Goal: Transaction & Acquisition: Book appointment/travel/reservation

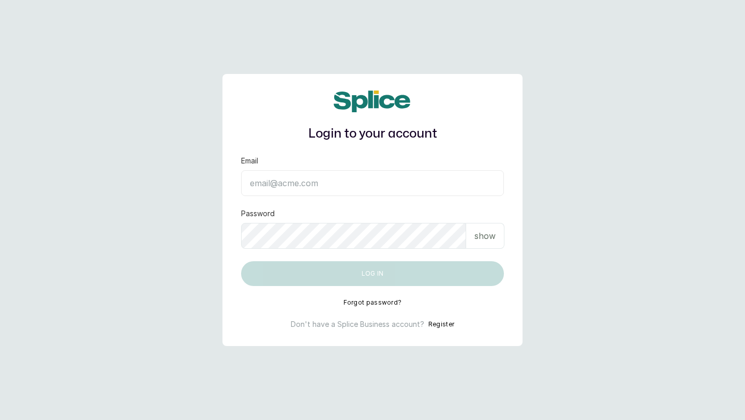
type input "[EMAIL_ADDRESS][DOMAIN_NAME]"
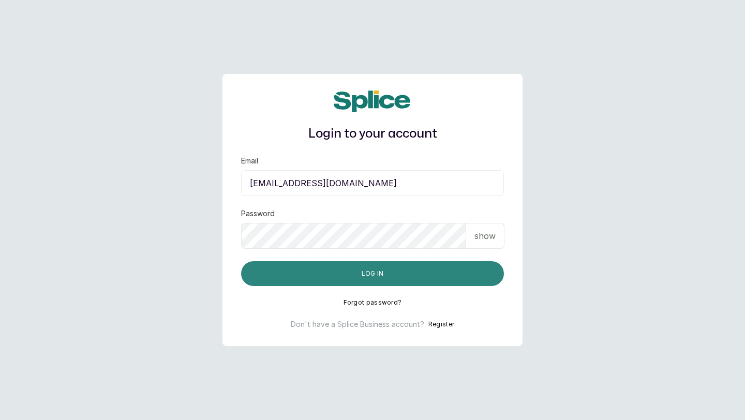
click at [266, 278] on button "Log in" at bounding box center [372, 273] width 263 height 25
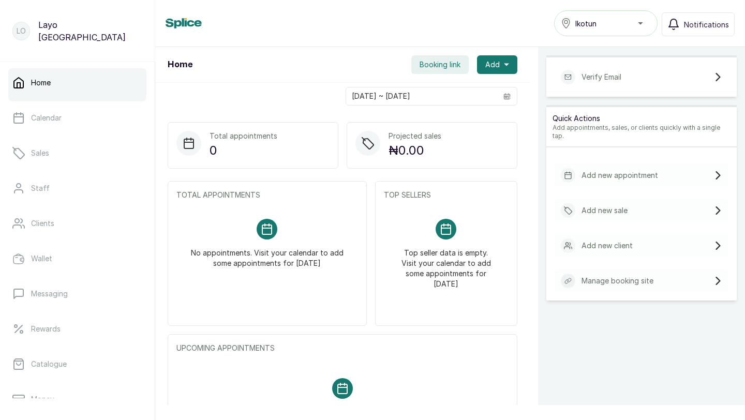
click at [452, 72] on button "Booking link" at bounding box center [439, 64] width 57 height 19
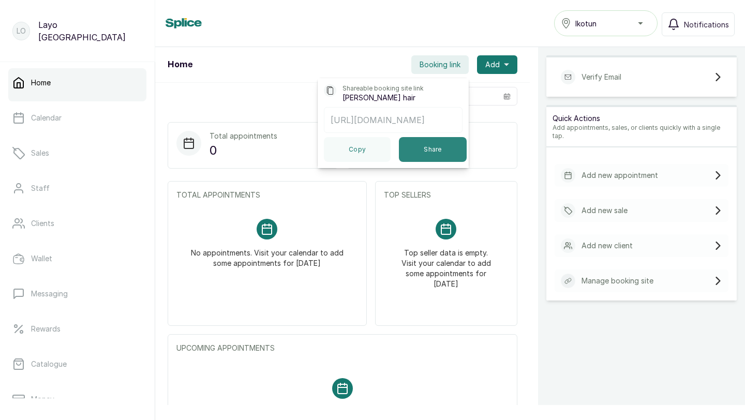
click at [442, 147] on button "Share" at bounding box center [433, 149] width 68 height 25
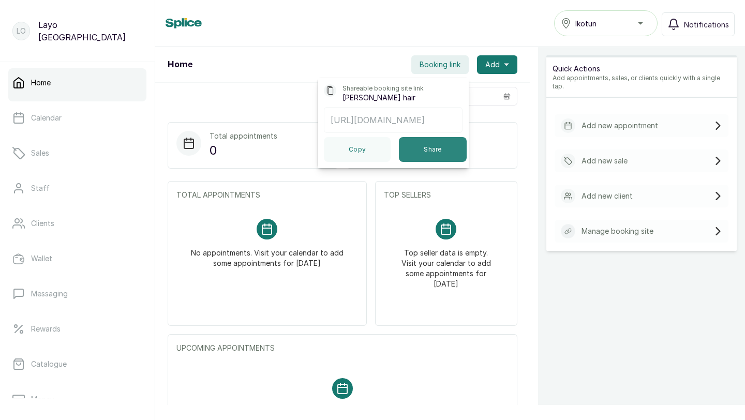
click at [432, 148] on button "Share" at bounding box center [433, 149] width 68 height 25
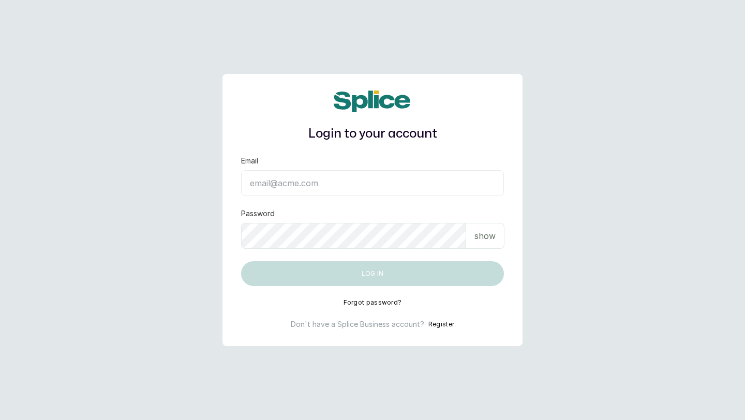
type input "[EMAIL_ADDRESS][DOMAIN_NAME]"
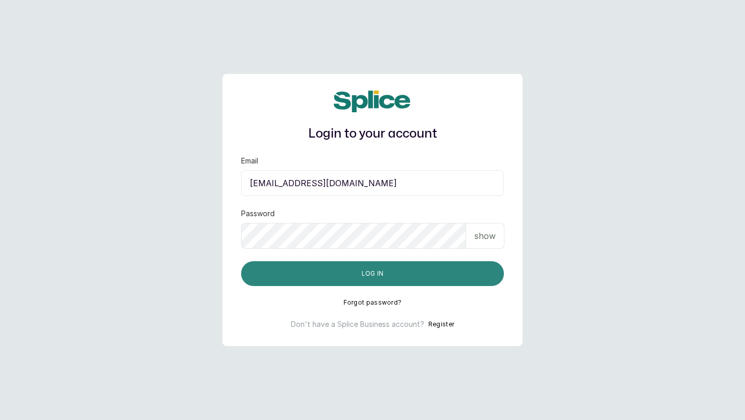
click at [264, 276] on button "Log in" at bounding box center [372, 273] width 263 height 25
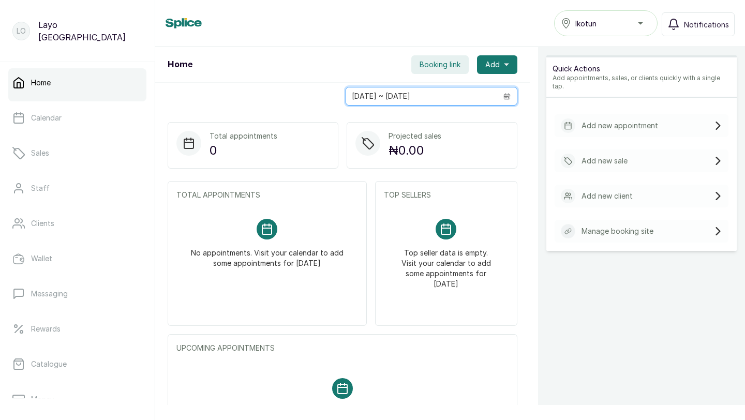
click at [449, 89] on input "15/08/2025 ~ 15/08/2025" at bounding box center [421, 96] width 151 height 18
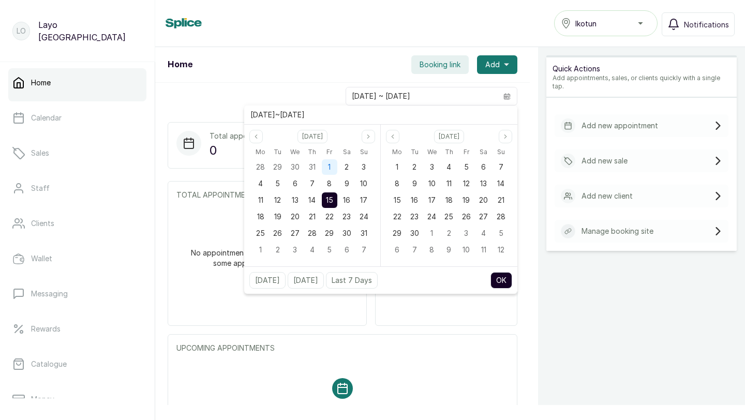
click at [330, 167] on span "1" at bounding box center [329, 166] width 3 height 9
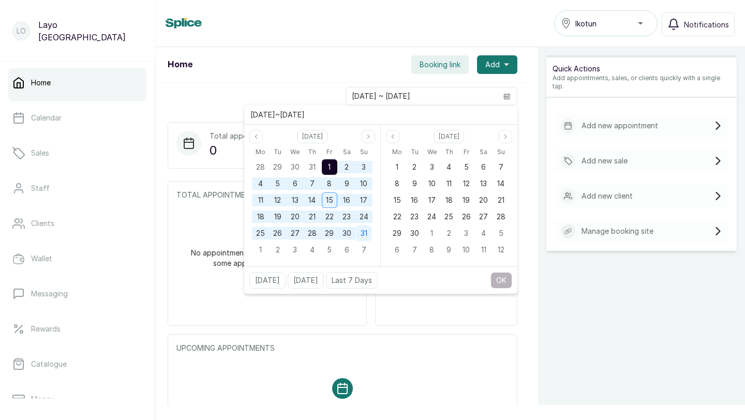
click at [364, 233] on span "31" at bounding box center [364, 233] width 7 height 9
click at [502, 270] on div "Today Yesterday Last 7 Days OK" at bounding box center [380, 279] width 273 height 27
click at [498, 273] on button "OK" at bounding box center [501, 280] width 22 height 17
type input "01/08/2025 ~ 31/08/2025"
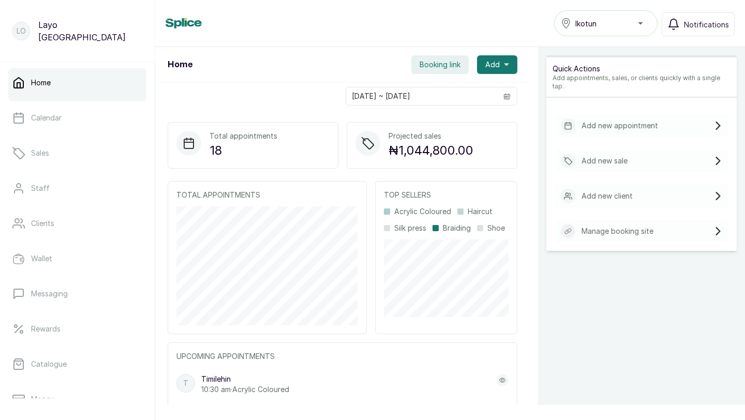
click at [455, 68] on span "Booking link" at bounding box center [440, 64] width 41 height 10
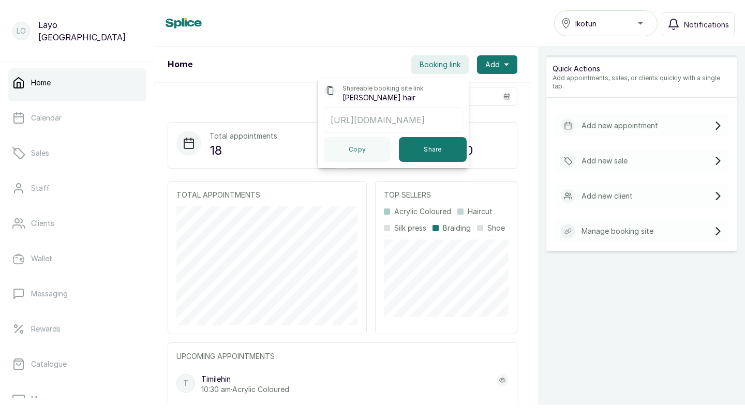
scroll to position [0, 20]
click at [415, 150] on button "Share" at bounding box center [433, 149] width 68 height 25
click at [567, 36] on div "Home Ikotun Notifications" at bounding box center [450, 23] width 590 height 47
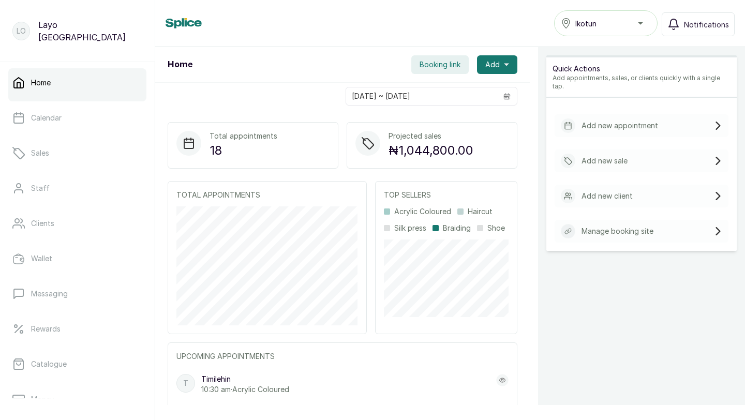
click at [590, 26] on span "Ikotun" at bounding box center [585, 23] width 21 height 11
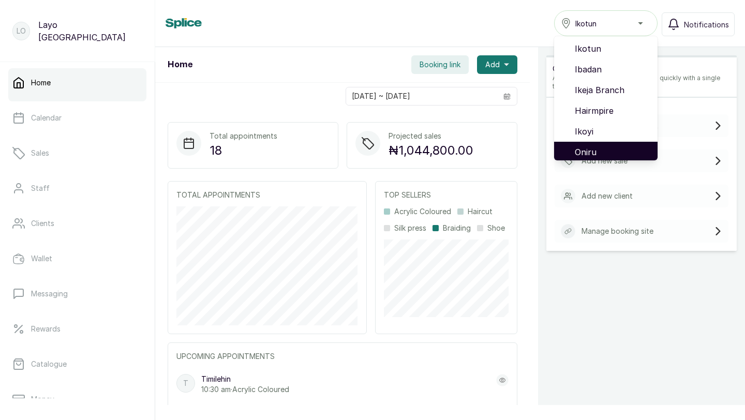
scroll to position [46, 0]
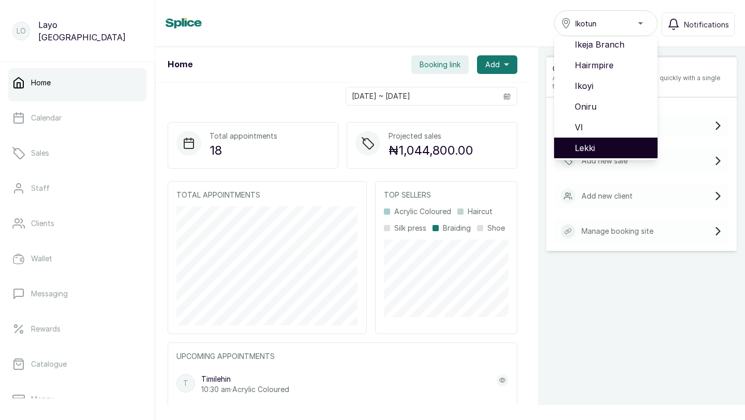
click at [603, 145] on span "Lekki" at bounding box center [612, 148] width 74 height 12
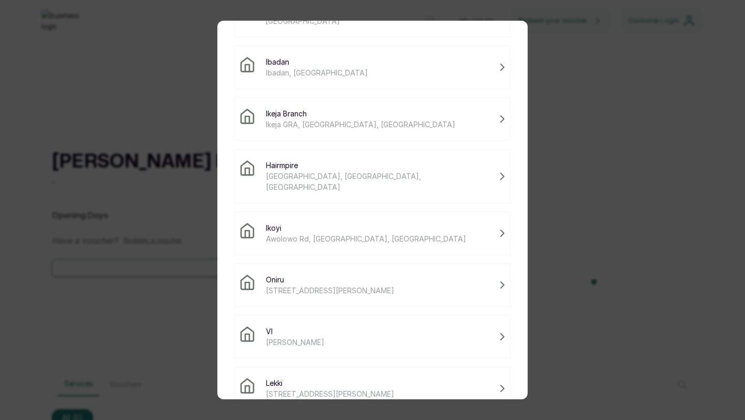
scroll to position [86, 0]
click at [344, 365] on div "Lekki [STREET_ADDRESS][PERSON_NAME]" at bounding box center [372, 386] width 276 height 43
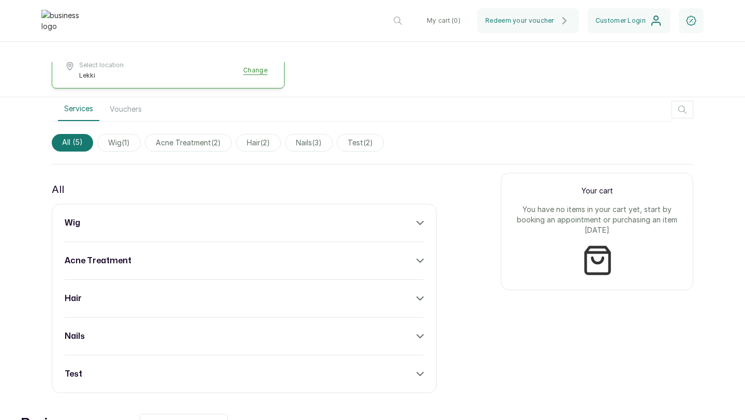
scroll to position [329, 0]
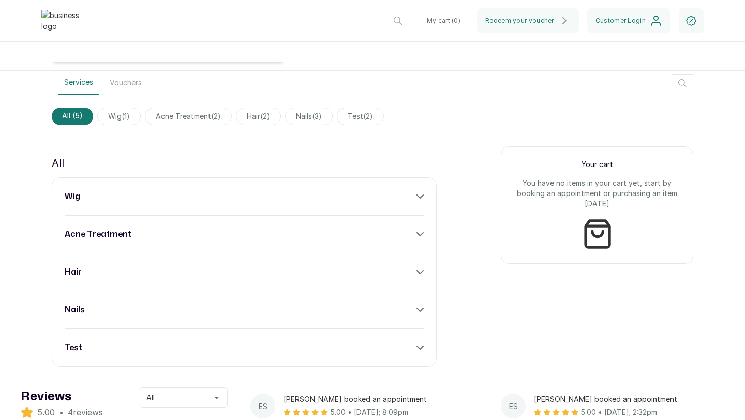
click at [287, 350] on div "test" at bounding box center [244, 347] width 359 height 12
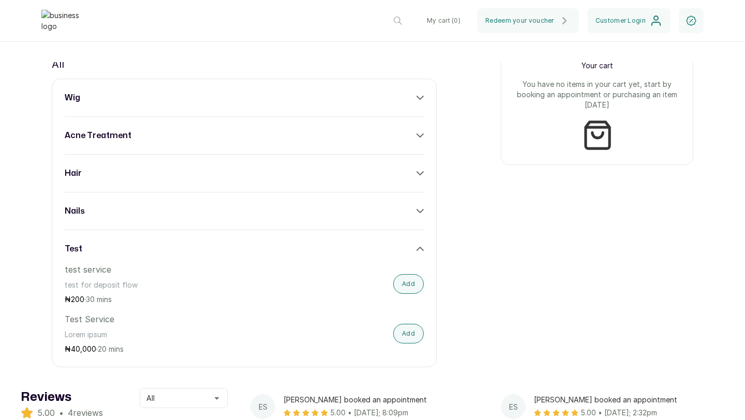
scroll to position [428, 0]
click at [409, 285] on button "Add" at bounding box center [408, 284] width 31 height 20
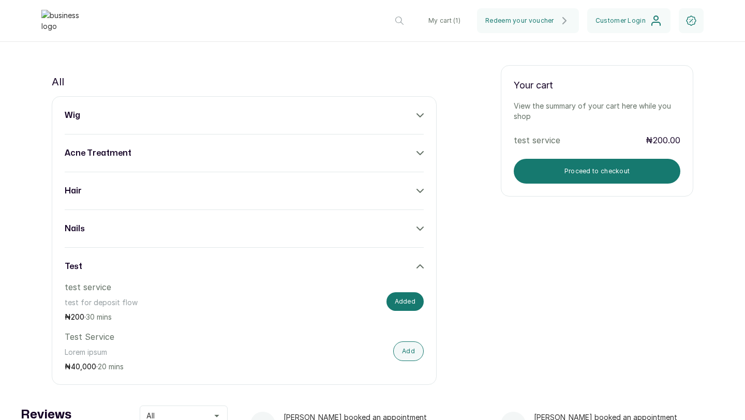
scroll to position [389, 0]
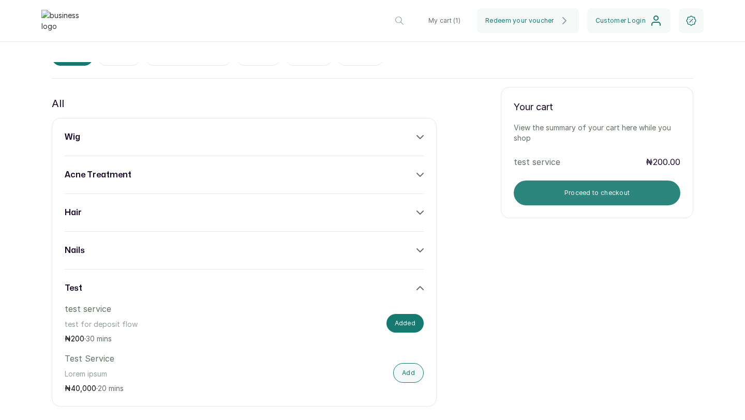
click at [572, 205] on button "Proceed to checkout" at bounding box center [597, 193] width 167 height 25
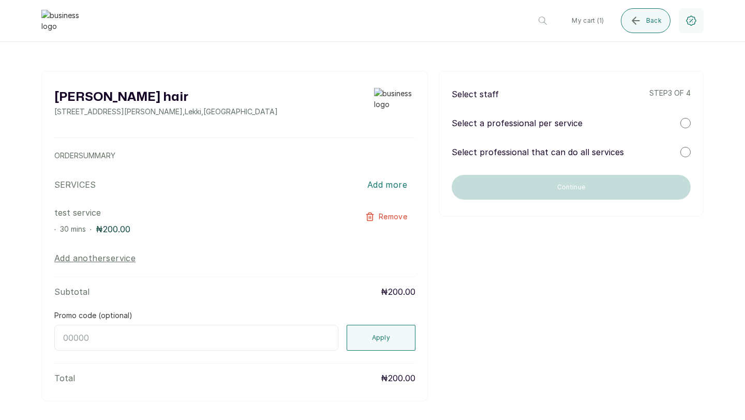
scroll to position [0, 0]
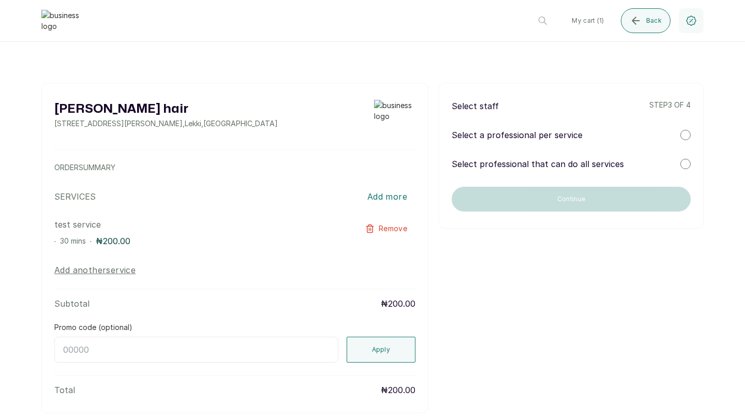
click at [684, 133] on div at bounding box center [685, 135] width 10 height 10
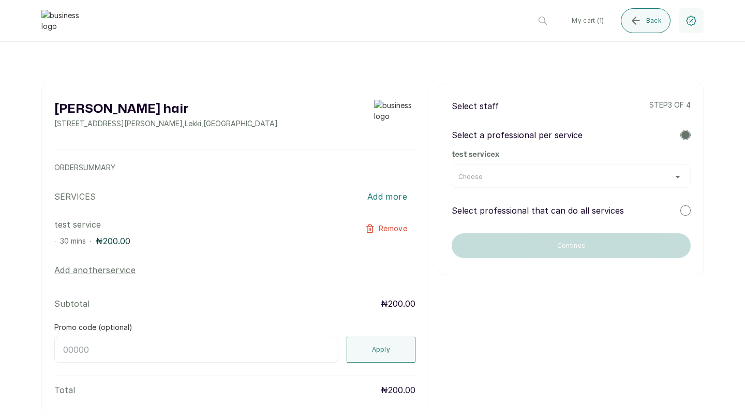
click at [652, 169] on div "Choose" at bounding box center [571, 176] width 239 height 24
click at [677, 178] on div "Choose" at bounding box center [571, 177] width 226 height 8
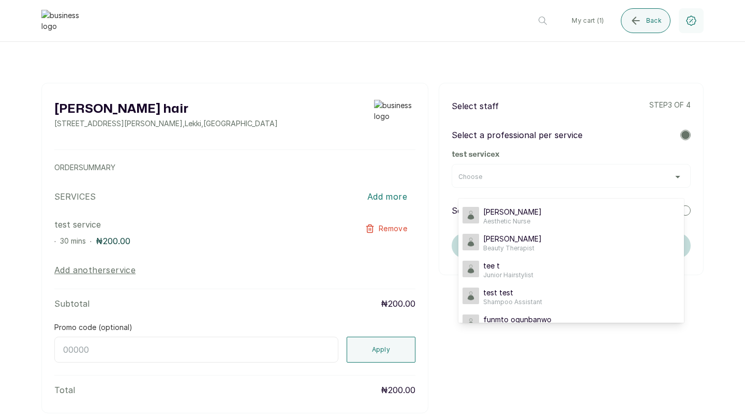
click at [503, 169] on div "Choose [PERSON_NAME] Staff Aesthetic Nurse [PERSON_NAME] Beauty Therapist tee t…" at bounding box center [571, 176] width 239 height 24
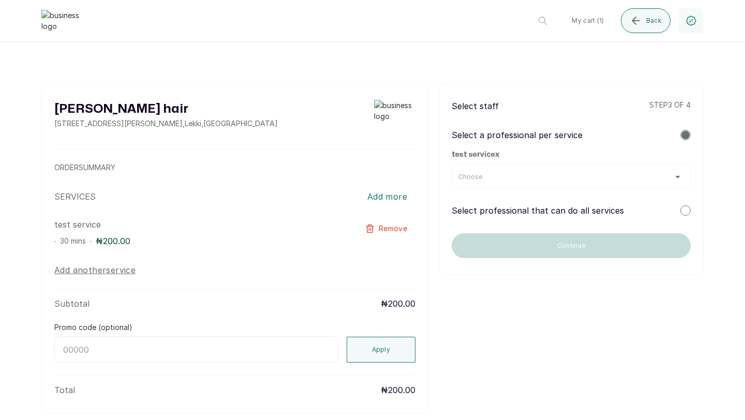
click at [677, 175] on div "Choose" at bounding box center [571, 177] width 226 height 8
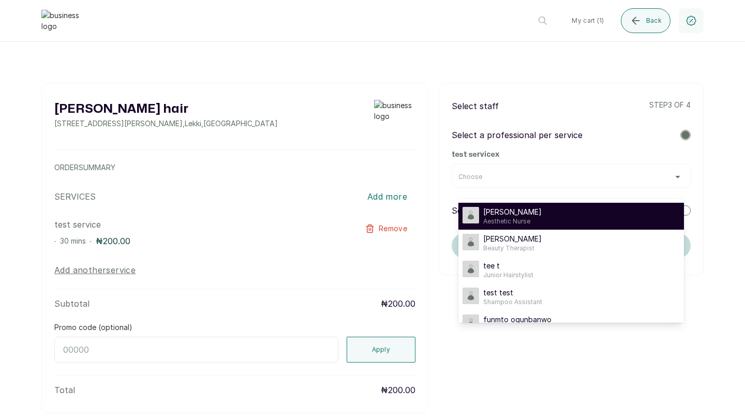
click at [511, 218] on span "Aesthetic Nurse" at bounding box center [512, 221] width 58 height 8
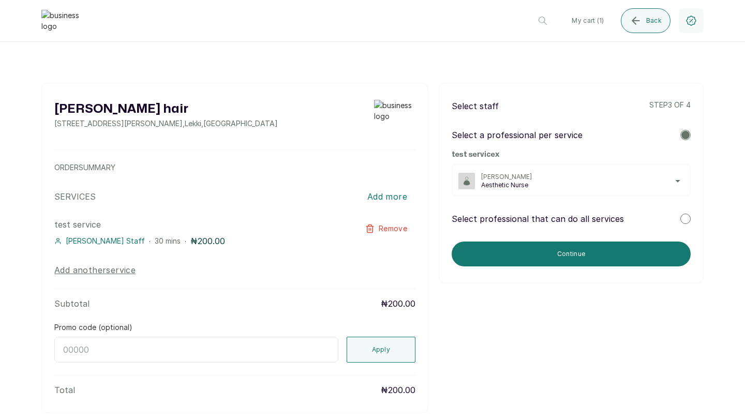
click at [683, 218] on div at bounding box center [685, 219] width 10 height 10
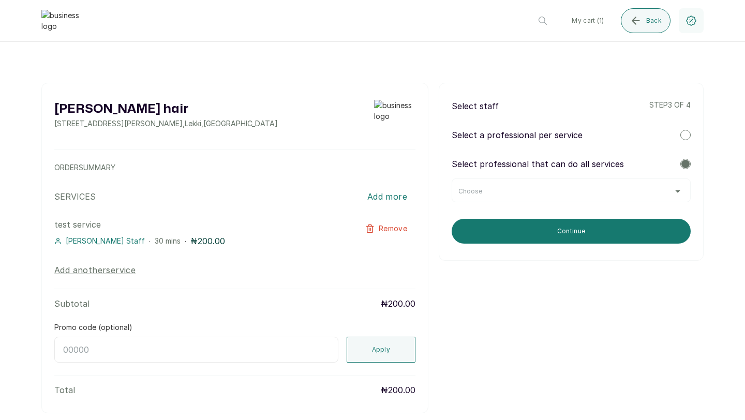
scroll to position [2, 0]
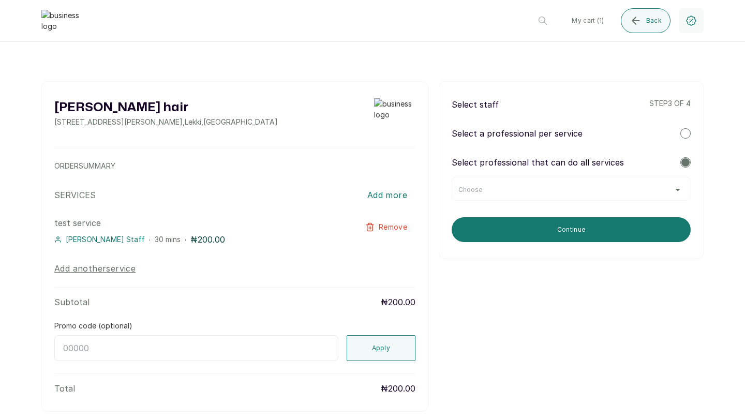
click at [649, 186] on div "Choose" at bounding box center [571, 190] width 226 height 8
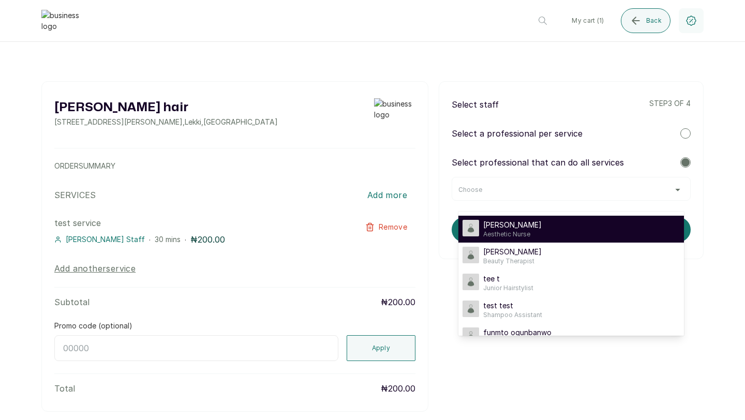
click at [567, 222] on div "[PERSON_NAME] Staff Aesthetic Nurse" at bounding box center [570, 229] width 217 height 19
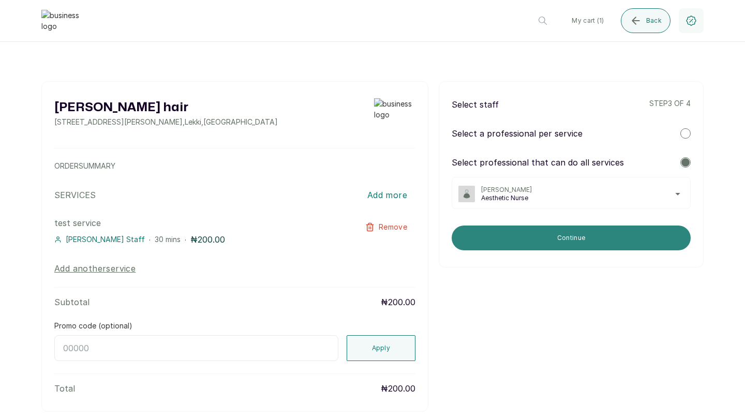
click at [552, 232] on button "Continue" at bounding box center [571, 238] width 239 height 25
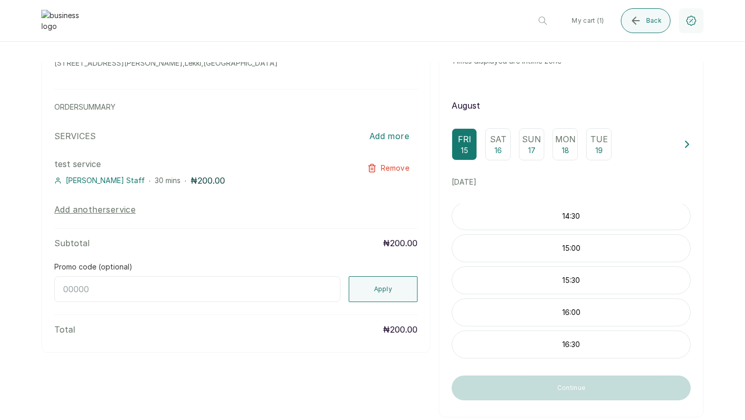
scroll to position [131, 0]
click at [563, 248] on p "15:00" at bounding box center [571, 247] width 238 height 10
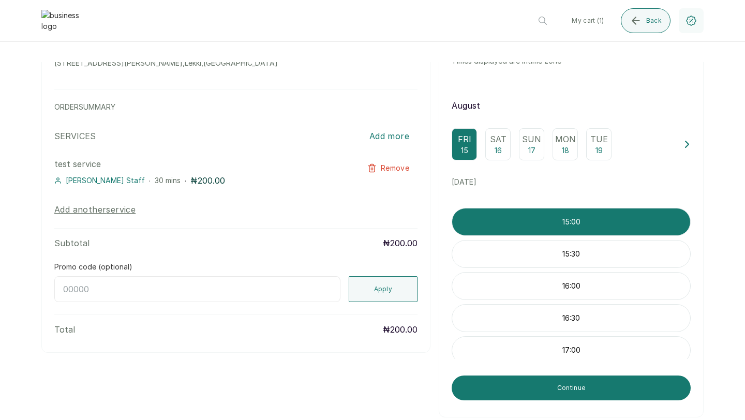
scroll to position [157, 0]
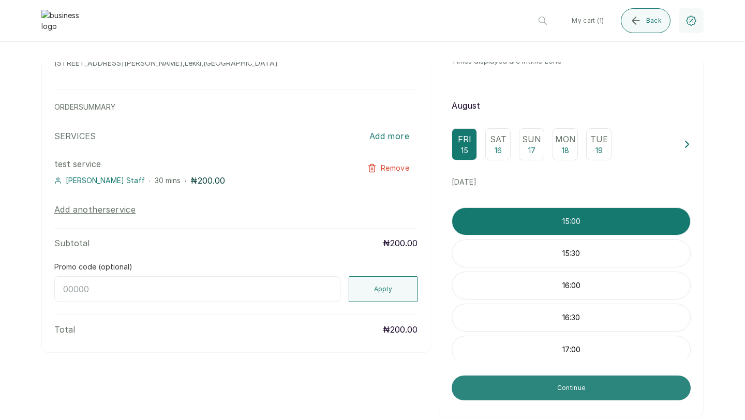
click at [576, 381] on button "Continue" at bounding box center [571, 388] width 239 height 25
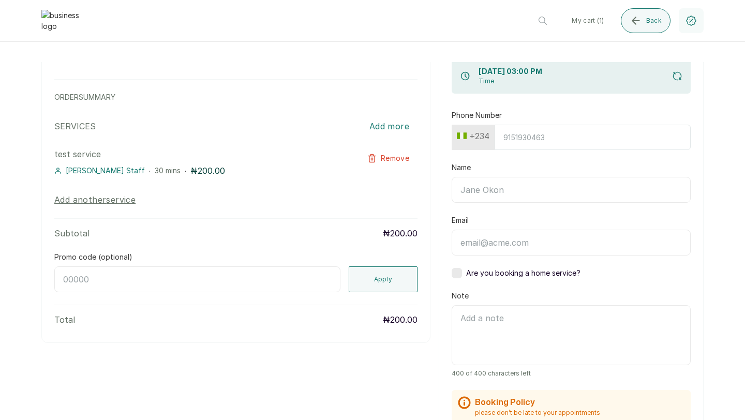
scroll to position [0, 0]
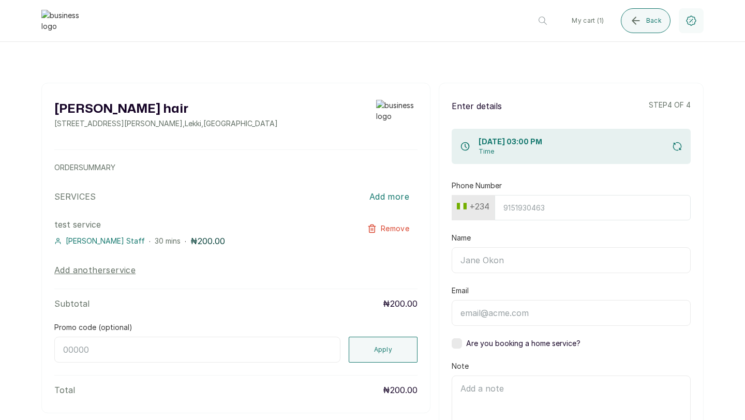
click at [511, 205] on input "Phone Number" at bounding box center [593, 207] width 196 height 25
type input "8"
click at [510, 178] on div "Enter details step 4 of 4 [DATE] 03:00 PM Time Phone Number +234 Name Email Are…" at bounding box center [571, 402] width 265 height 638
click at [502, 207] on input "Phone Number" at bounding box center [593, 207] width 196 height 25
type input "8134910224"
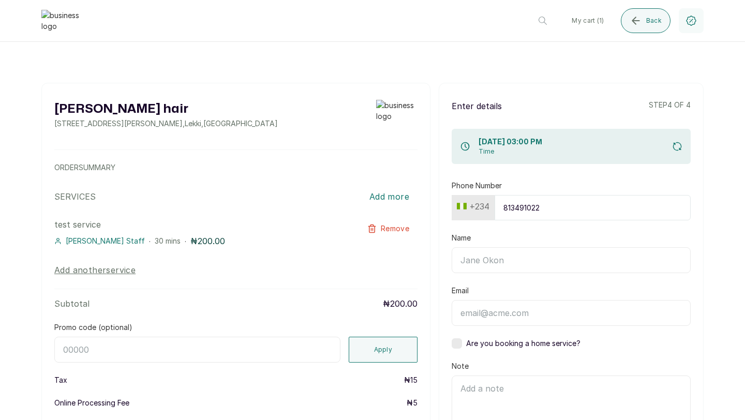
type input "[PERSON_NAME]"
type input "[PERSON_NAME][EMAIL_ADDRESS][DOMAIN_NAME]"
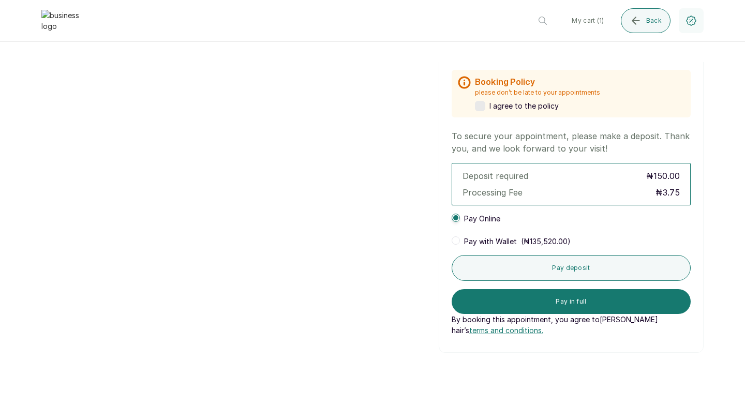
scroll to position [440, 0]
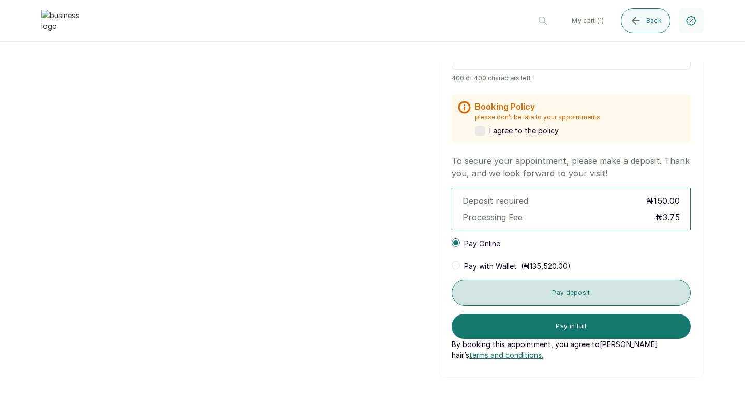
type input "8134910224"
click at [574, 290] on button "Pay deposit" at bounding box center [571, 293] width 239 height 26
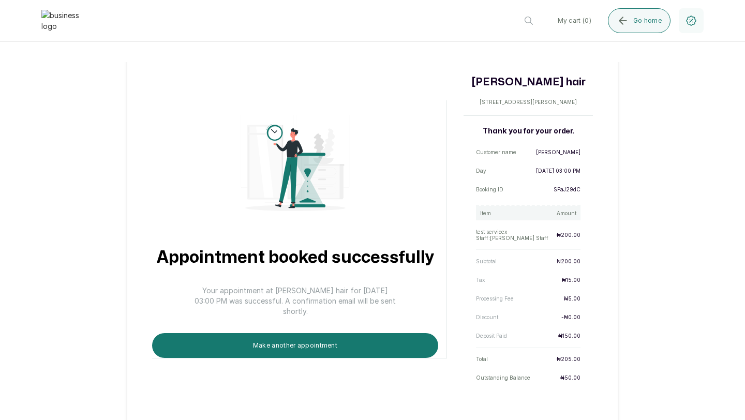
scroll to position [44, 0]
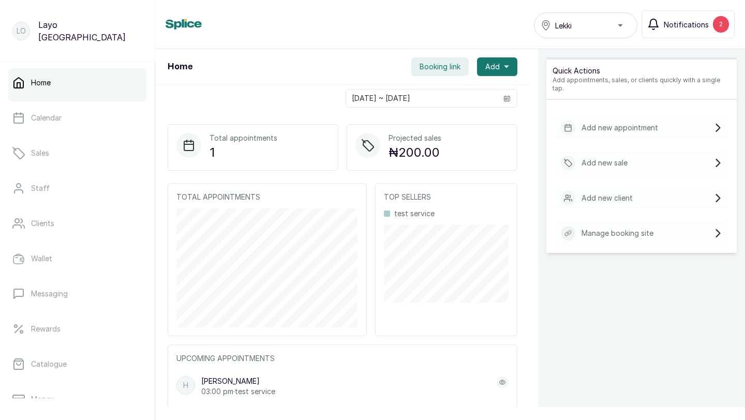
click at [681, 24] on span "Notifications" at bounding box center [686, 24] width 45 height 11
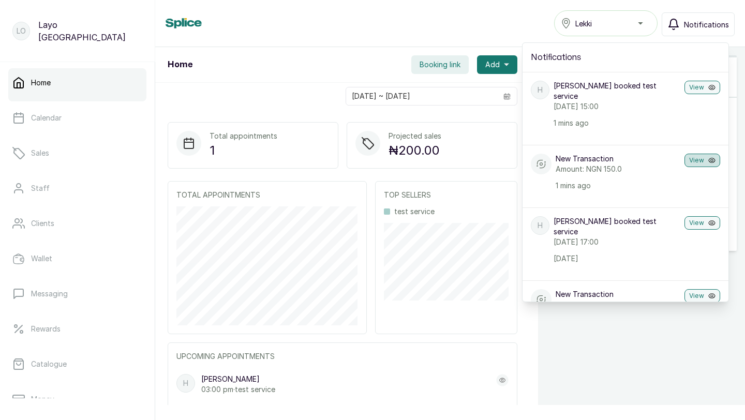
click at [696, 154] on button "View" at bounding box center [702, 160] width 36 height 13
